Goal: Task Accomplishment & Management: Manage account settings

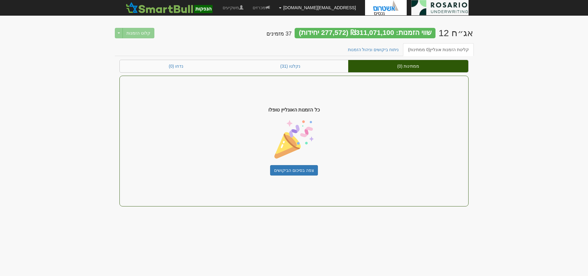
click at [317, 9] on link "[EMAIL_ADDRESS][PERSON_NAME][DOMAIN_NAME]" at bounding box center [317, 7] width 86 height 15
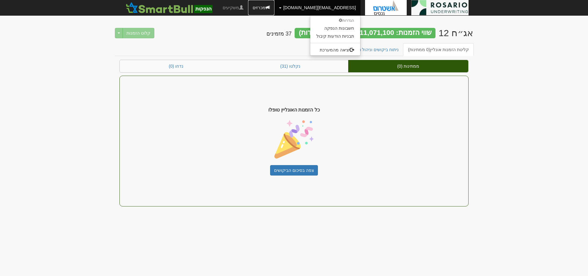
click at [274, 6] on link "מכרזים" at bounding box center [261, 7] width 26 height 15
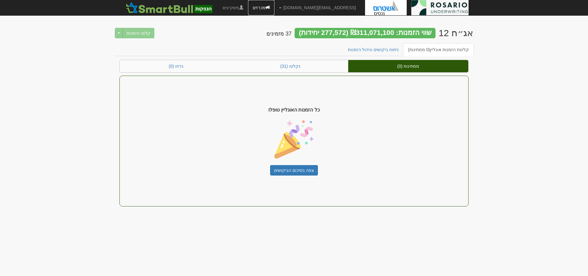
click at [274, 8] on link "מכרזים" at bounding box center [261, 7] width 26 height 15
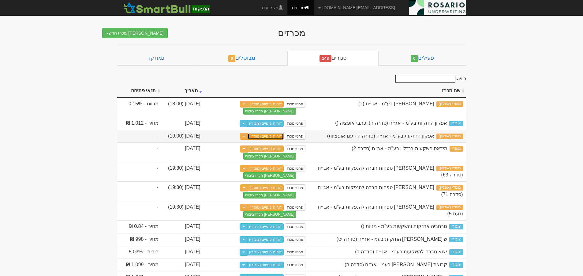
click at [274, 135] on link "דוחות סופיים (מוסדי)" at bounding box center [266, 136] width 36 height 7
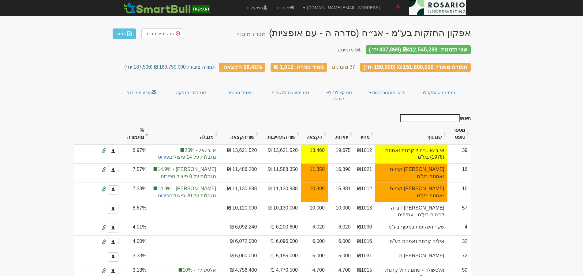
click at [440, 126] on th "שם גוף" at bounding box center [411, 134] width 72 height 21
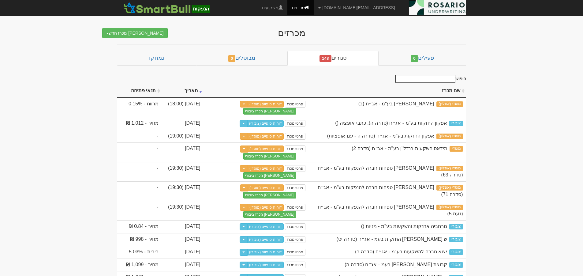
scroll to position [8, 0]
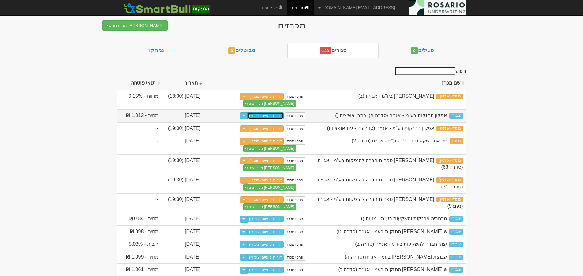
click at [263, 113] on link "דוחות סופיים (ציבורי)" at bounding box center [265, 115] width 36 height 7
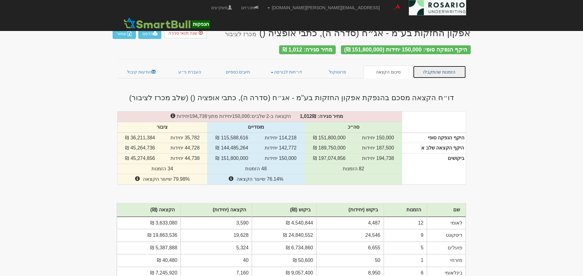
click at [442, 70] on link "הזמנות שהתקבלו" at bounding box center [439, 72] width 53 height 13
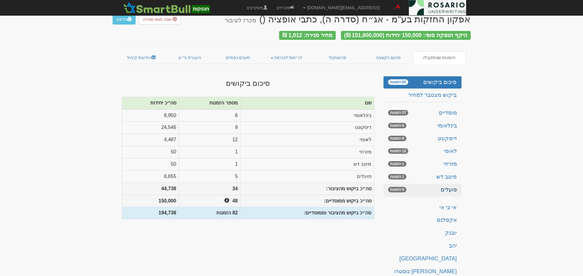
scroll to position [15, 0]
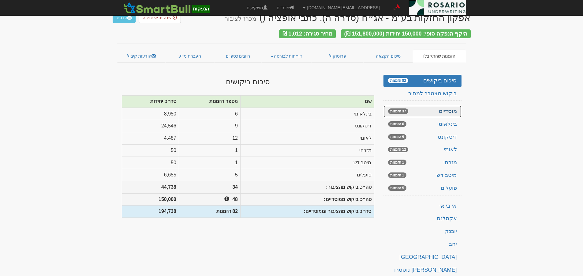
click at [435, 110] on link "מוסדיים 37 הזמנות" at bounding box center [423, 111] width 78 height 12
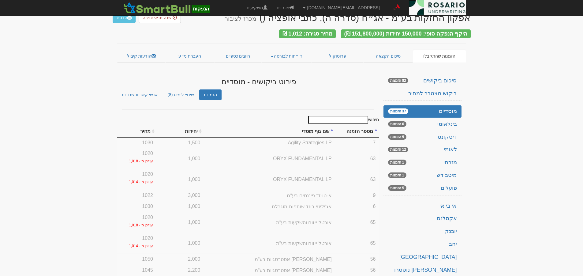
click at [333, 117] on input "חיפוש" at bounding box center [338, 120] width 60 height 8
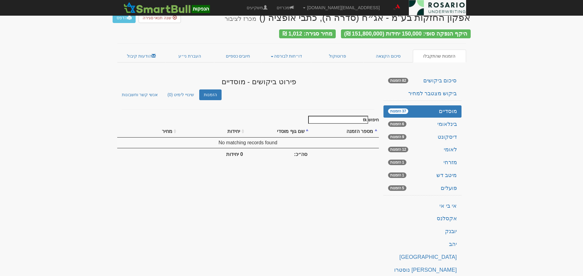
type input "t"
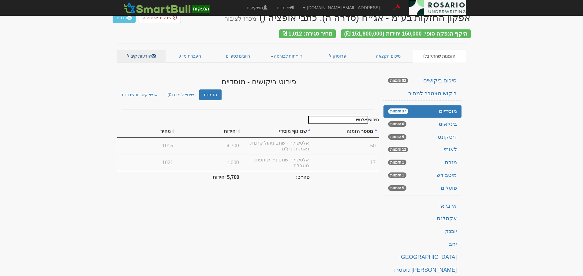
type input "אלטש"
click at [145, 51] on link "הודעות קיבול" at bounding box center [141, 56] width 49 height 13
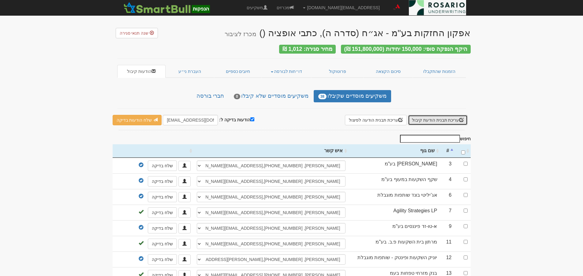
click at [435, 117] on button "עריכת תבנית הודעת קיבול" at bounding box center [438, 120] width 60 height 10
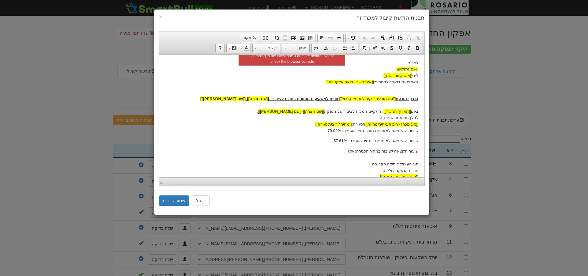
scroll to position [69, 0]
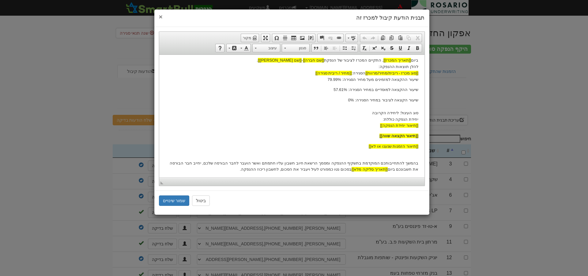
click at [162, 17] on span "×" at bounding box center [161, 16] width 4 height 7
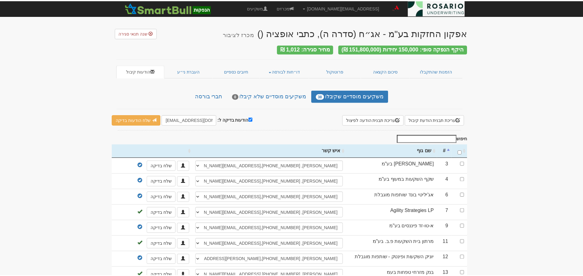
scroll to position [0, 0]
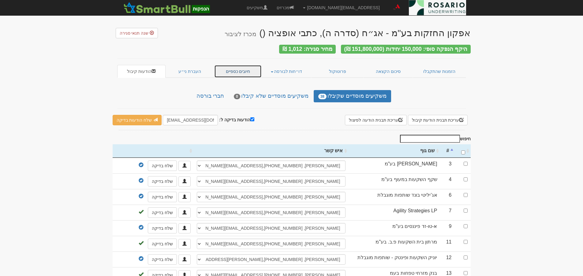
click at [229, 68] on link "חיובים כספיים" at bounding box center [238, 71] width 48 height 13
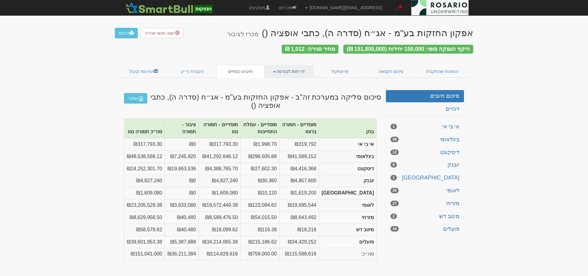
click at [298, 70] on link "דו״חות לבורסה" at bounding box center [289, 71] width 50 height 13
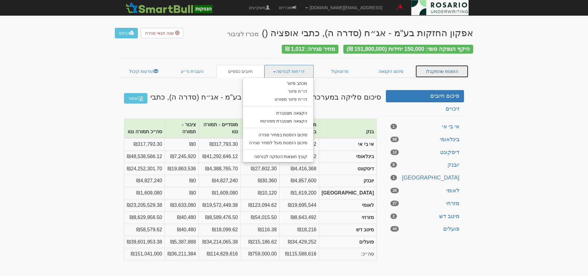
click at [436, 68] on link "הזמנות שהתקבלו" at bounding box center [441, 71] width 53 height 13
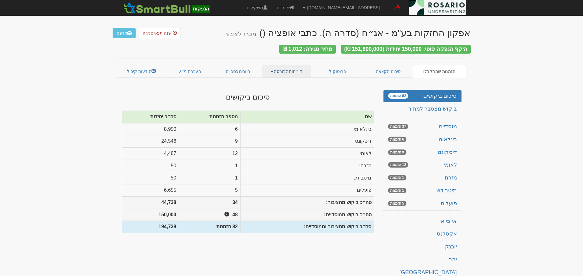
click at [286, 71] on link "דו״חות לבורסה" at bounding box center [287, 71] width 50 height 13
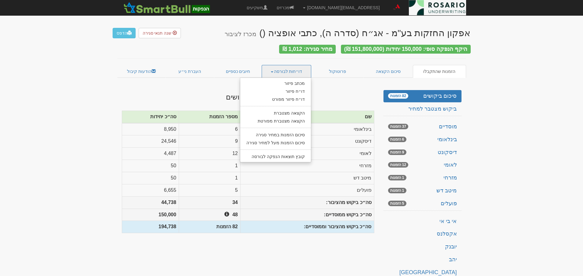
click at [203, 93] on h3 "סיכום ביקושים" at bounding box center [248, 97] width 253 height 8
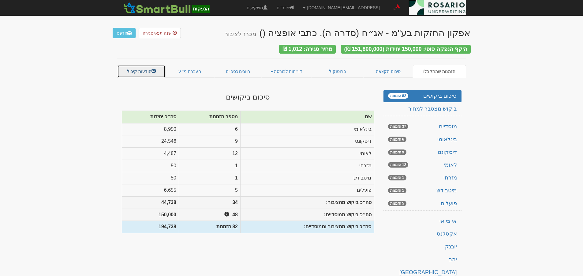
click at [134, 68] on link "הודעות קיבול" at bounding box center [141, 71] width 49 height 13
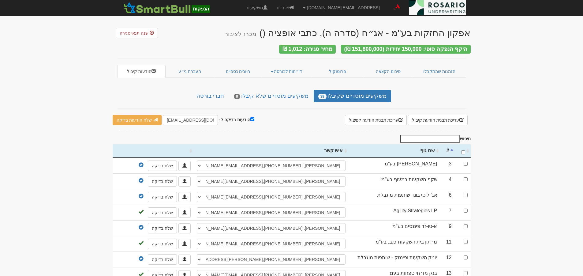
click at [438, 138] on input "חיפוש" at bounding box center [430, 139] width 60 height 8
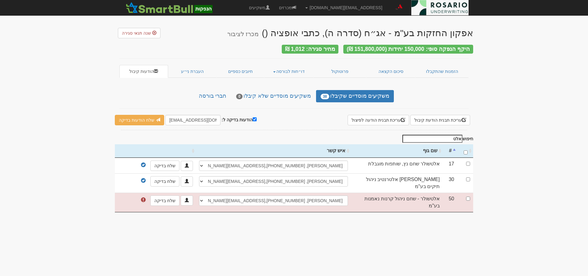
type input "אלט"
click at [470, 197] on input "checkbox" at bounding box center [468, 199] width 4 height 4
checkbox input "true"
click at [164, 195] on link "שלח בדיקה" at bounding box center [164, 200] width 29 height 10
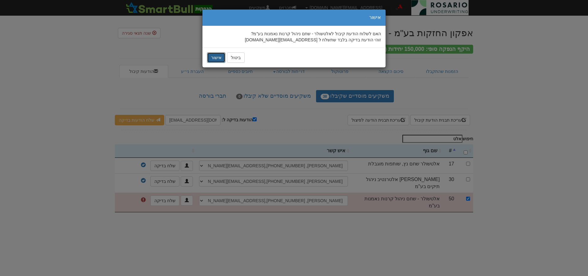
click at [211, 56] on button "אישור" at bounding box center [216, 57] width 18 height 10
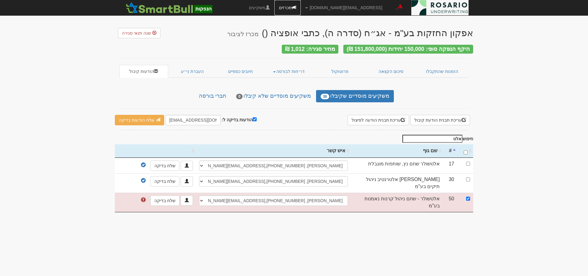
click at [301, 6] on link "מכרזים" at bounding box center [287, 7] width 26 height 15
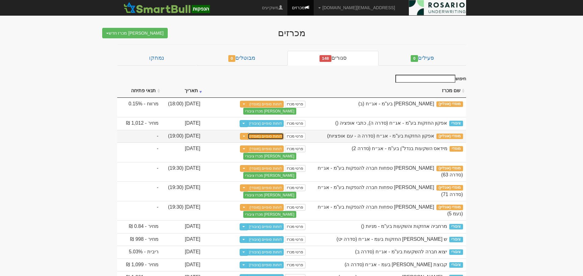
click at [268, 136] on link "דוחות סופיים (מוסדי)" at bounding box center [266, 136] width 36 height 7
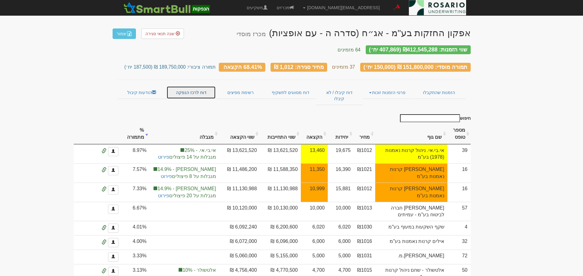
click at [200, 87] on link "דוח לרכז הנפקה" at bounding box center [191, 92] width 49 height 13
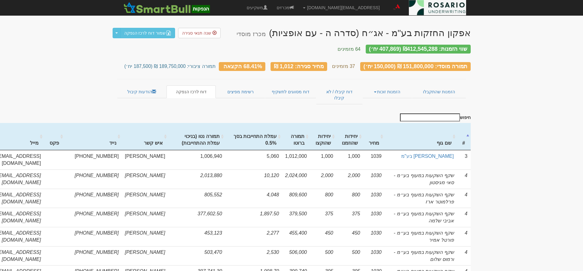
click at [446, 114] on input "חיפוש" at bounding box center [430, 118] width 60 height 8
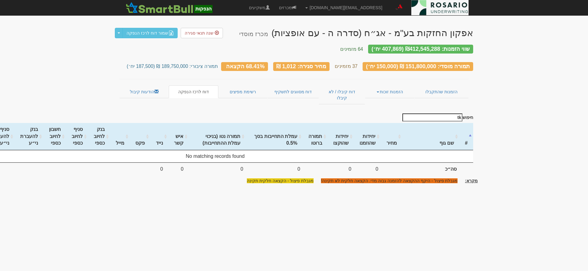
type input "t"
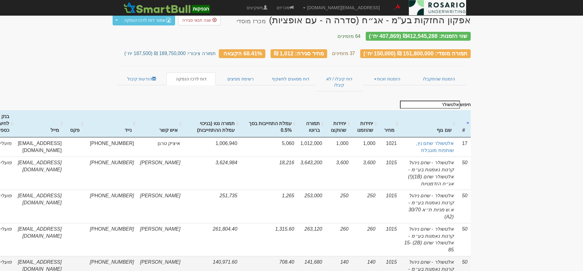
scroll to position [15, 0]
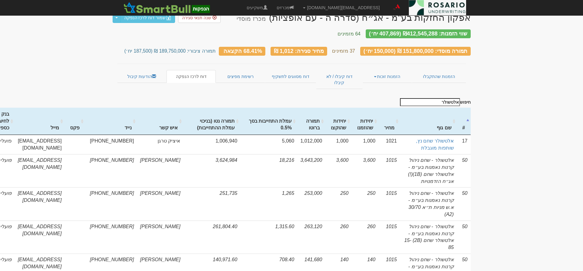
type input "אלטשולר"
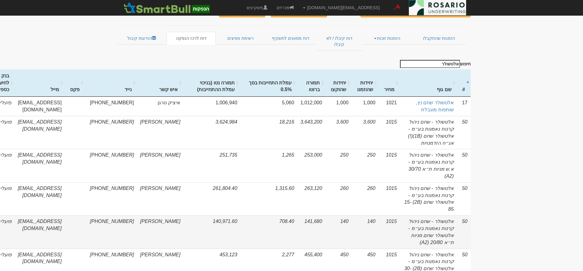
scroll to position [67, 0]
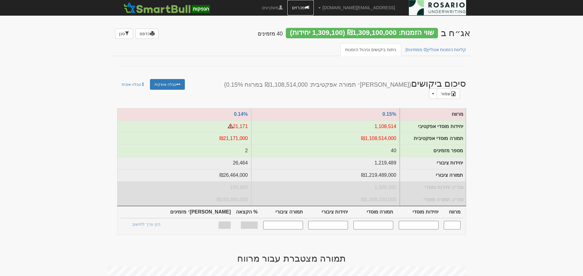
drag, startPoint x: 321, startPoint y: 8, endPoint x: 321, endPoint y: 11, distance: 3.1
click at [314, 8] on link "מכרזים" at bounding box center [301, 7] width 26 height 15
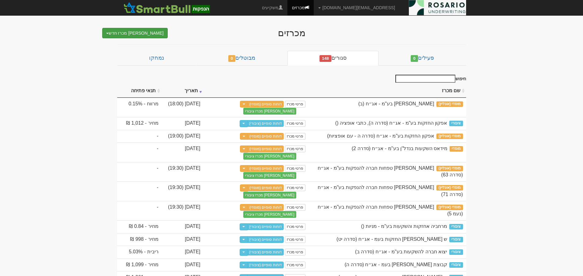
click at [145, 35] on button "[PERSON_NAME] מכרז חדש" at bounding box center [135, 33] width 66 height 10
click at [230, 25] on div "מכרזים [PERSON_NAME] מכרז חדש מוסדי מוסדי מחתם אחר (ייבוא קובץ) ציבורי ללא מוסדי" at bounding box center [292, 30] width 358 height 17
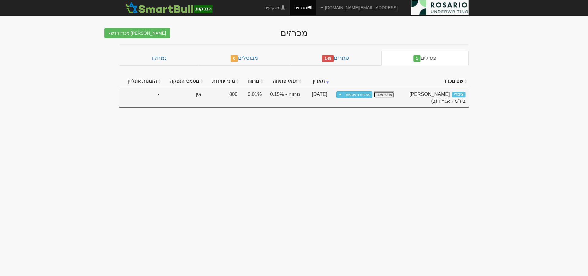
click at [389, 94] on link "פרטי מכרז" at bounding box center [384, 94] width 20 height 7
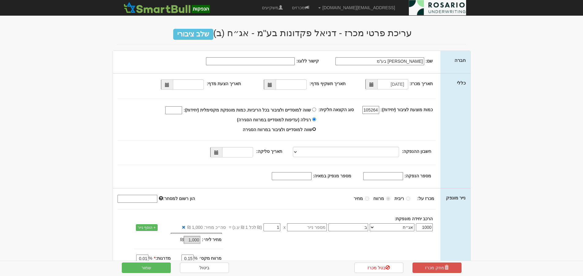
click at [316, 130] on input "שווה למוסדיים ולציבור במרווח הסגירה" at bounding box center [314, 129] width 4 height 4
radio input "true"
click at [316, 110] on input "שווה למוסדיים ולציבור בכל הריביות. כמות מונפקת מקסימלית (יחידות):" at bounding box center [314, 110] width 4 height 4
radio input "true"
click at [314, 8] on link "מכרזים" at bounding box center [301, 7] width 26 height 15
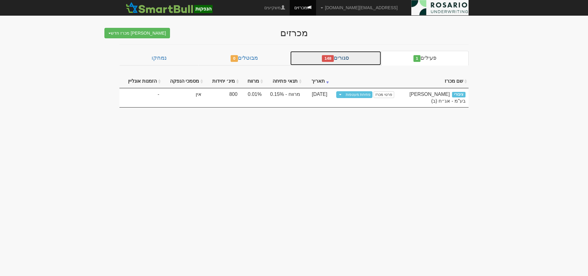
click at [371, 58] on link "סגורים 148" at bounding box center [335, 58] width 91 height 15
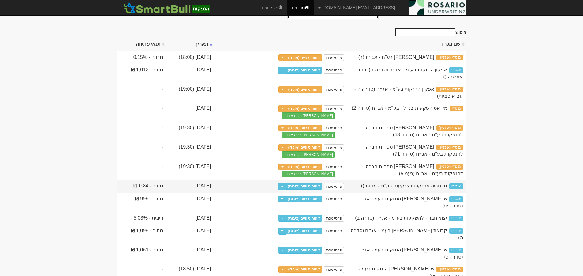
scroll to position [61, 0]
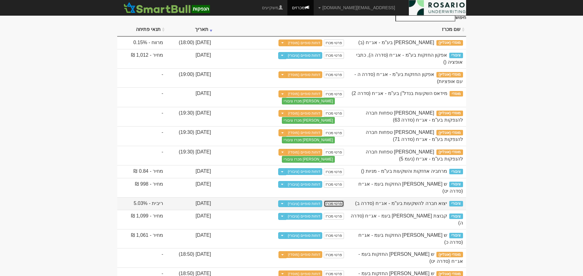
click at [344, 207] on link "פרטי מכרז" at bounding box center [334, 203] width 20 height 7
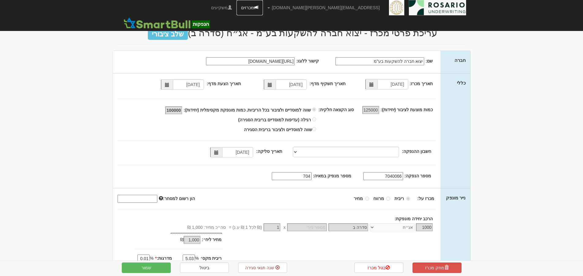
click at [263, 8] on link "מכרזים" at bounding box center [250, 7] width 26 height 15
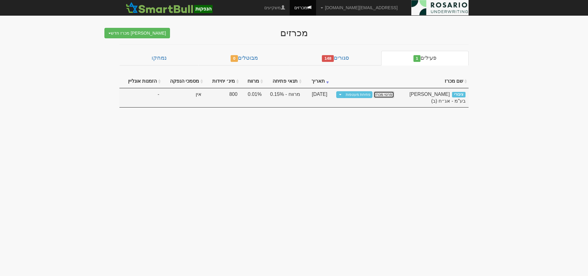
click at [383, 94] on link "פרטי מכרז" at bounding box center [384, 94] width 20 height 7
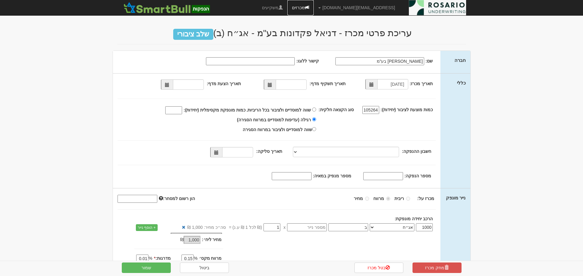
click at [314, 8] on link "מכרזים" at bounding box center [301, 7] width 26 height 15
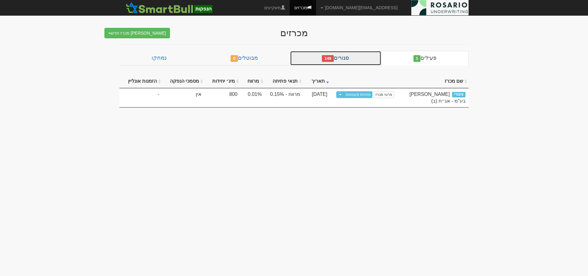
click at [352, 58] on link "סגורים 148" at bounding box center [335, 58] width 91 height 15
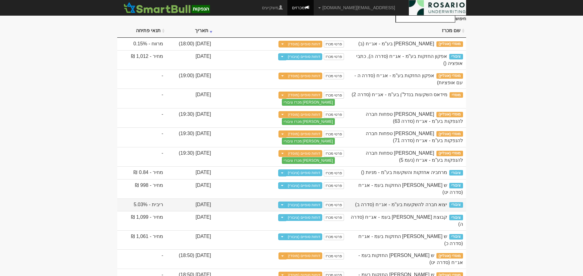
scroll to position [92, 0]
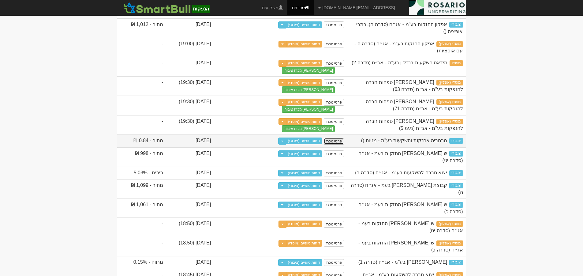
click at [344, 139] on link "פרטי מכרז" at bounding box center [334, 141] width 20 height 7
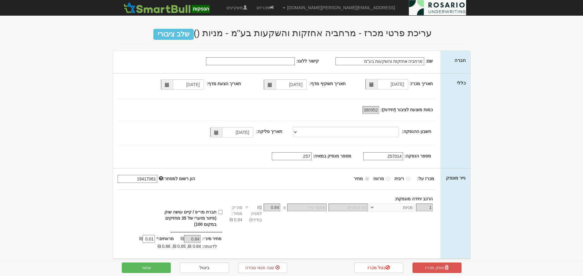
select select "מניות"
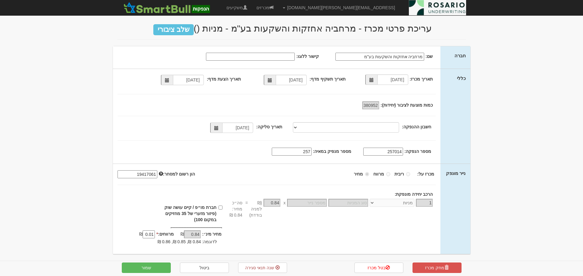
scroll to position [6, 0]
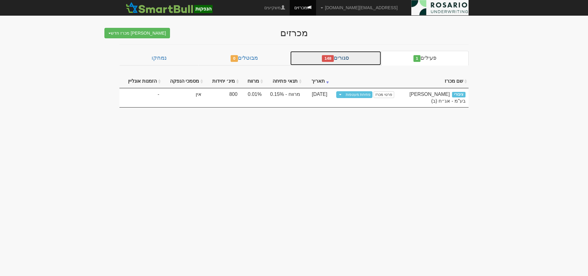
drag, startPoint x: 363, startPoint y: 57, endPoint x: 366, endPoint y: 61, distance: 4.6
click at [363, 58] on link "סגורים 148" at bounding box center [335, 58] width 91 height 15
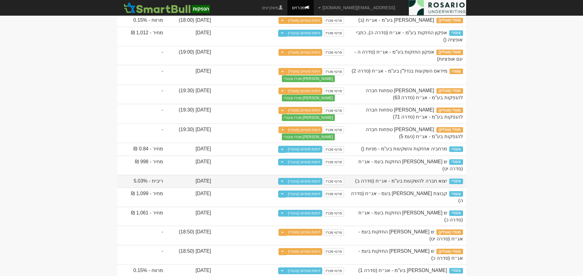
scroll to position [92, 0]
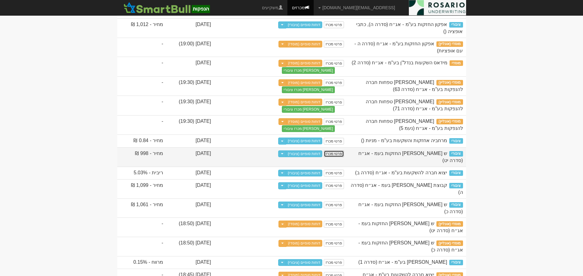
click at [344, 157] on link "פרטי מכרז" at bounding box center [334, 153] width 20 height 7
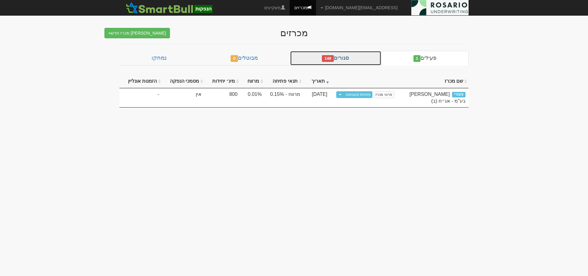
click at [354, 61] on link "סגורים 148" at bounding box center [335, 58] width 91 height 15
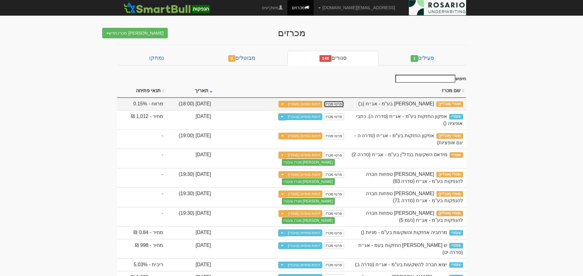
click at [344, 105] on link "פרטי מכרז" at bounding box center [334, 104] width 20 height 7
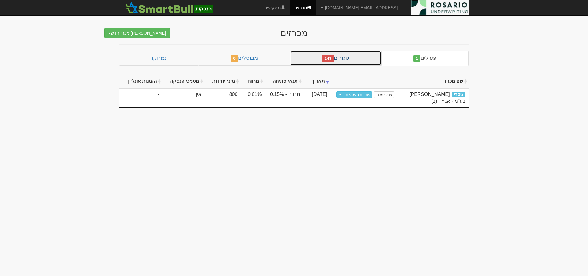
click at [347, 60] on link "סגורים 148" at bounding box center [335, 58] width 91 height 15
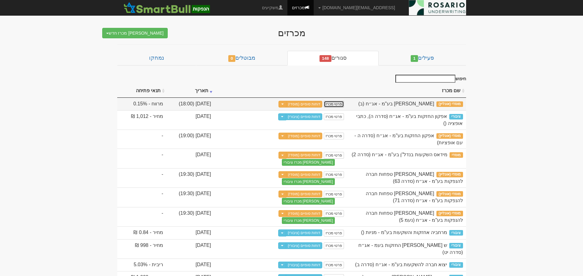
click at [344, 103] on link "פרטי מכרז" at bounding box center [334, 104] width 20 height 7
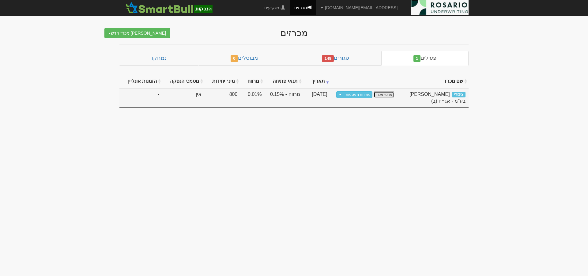
click at [385, 93] on link "פרטי מכרז" at bounding box center [384, 94] width 20 height 7
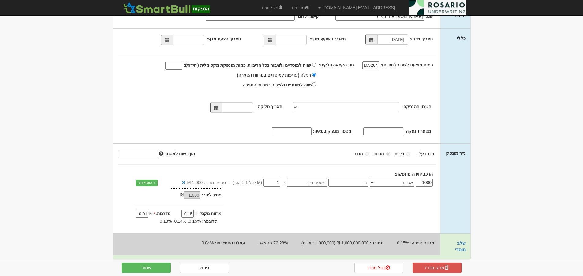
scroll to position [47, 0]
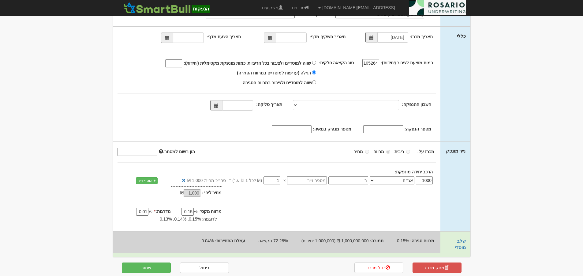
click at [308, 130] on input "מספר מנפיק במאיה:" at bounding box center [292, 129] width 40 height 8
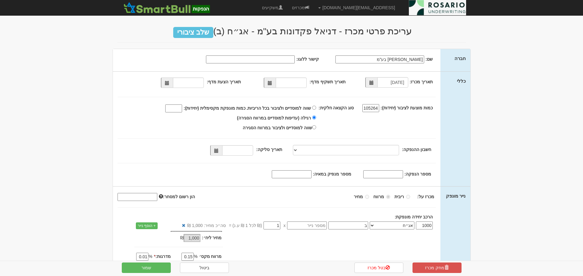
scroll to position [0, 0]
